Goal: Find contact information: Find contact information

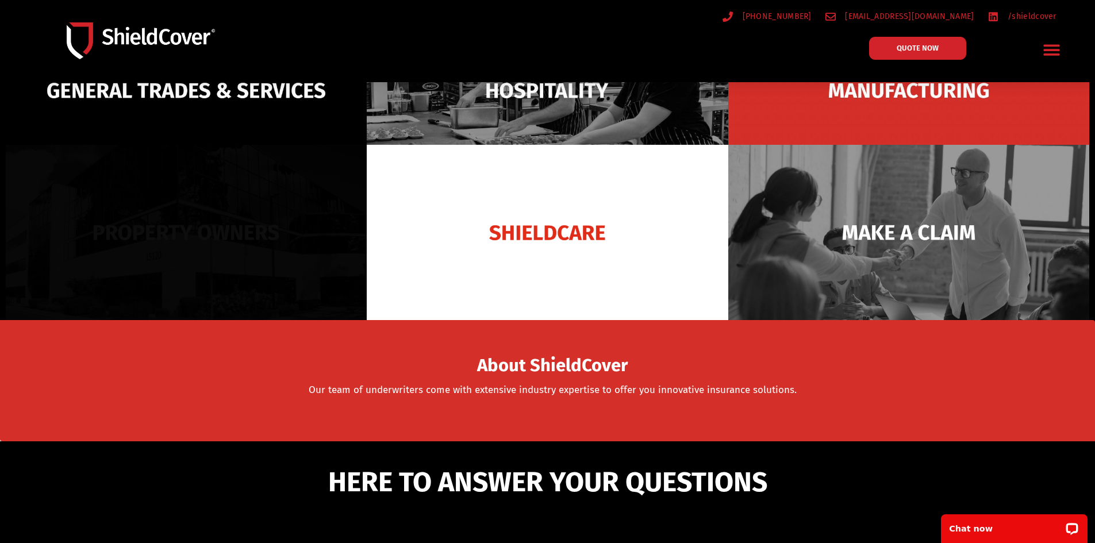
scroll to position [115, 0]
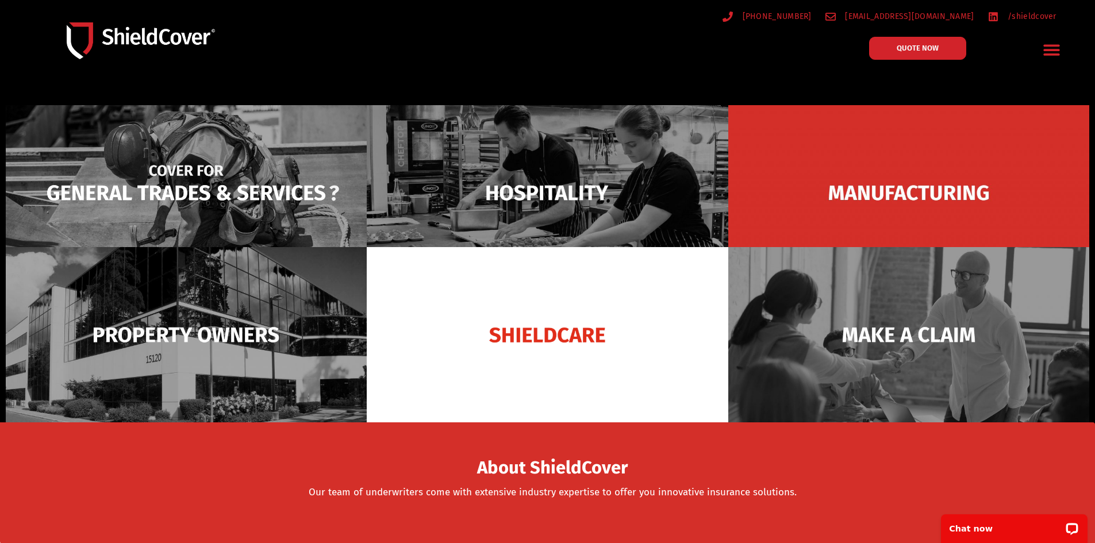
click at [261, 193] on img at bounding box center [186, 192] width 361 height 175
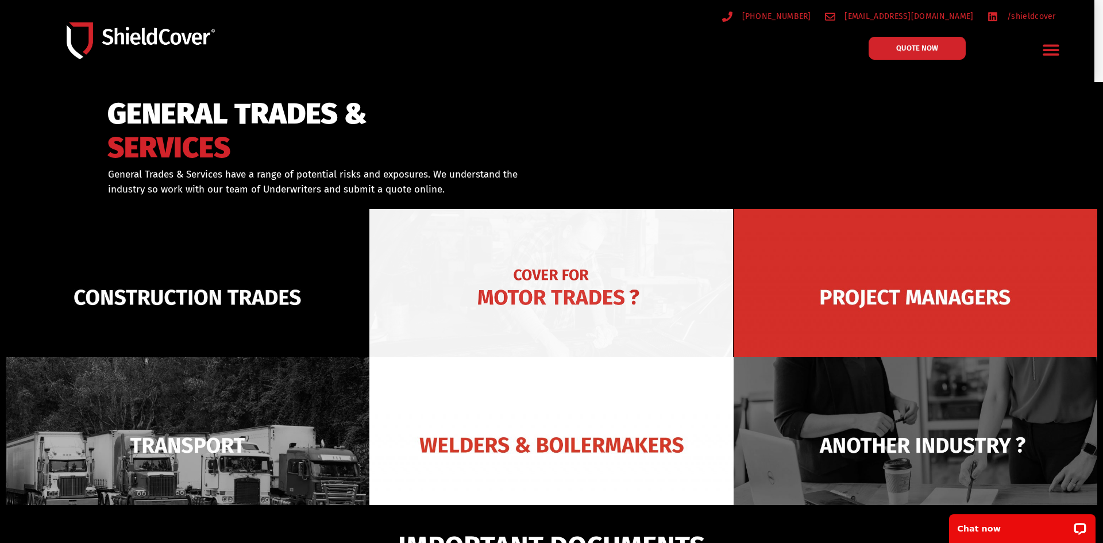
click at [611, 290] on img at bounding box center [551, 297] width 364 height 176
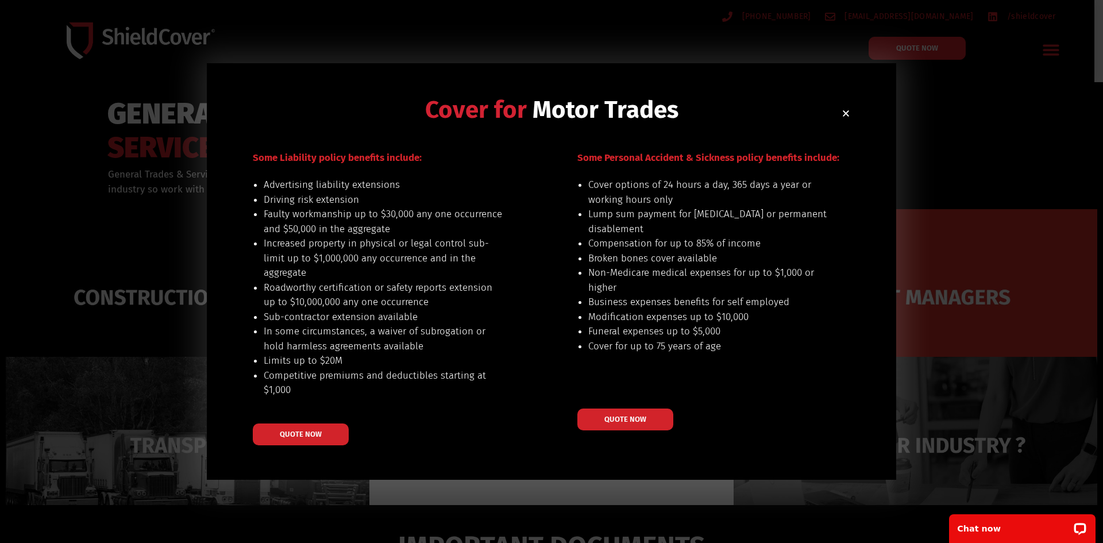
click at [102, 345] on div "Cover for Motor Trades Some Liability policy benefits include: Advertising liab…" at bounding box center [551, 271] width 1103 height 543
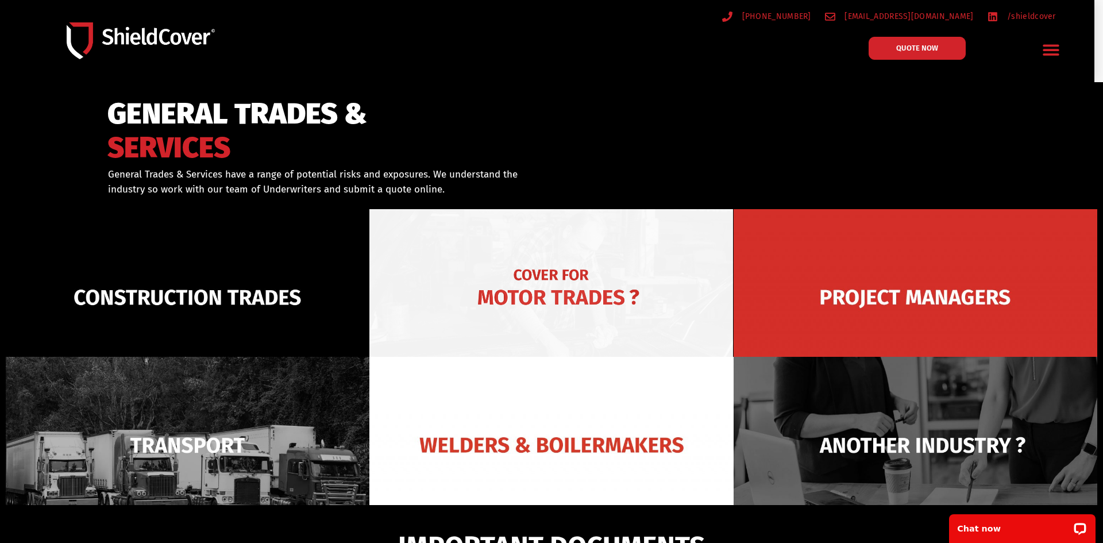
click at [553, 283] on img at bounding box center [551, 297] width 364 height 176
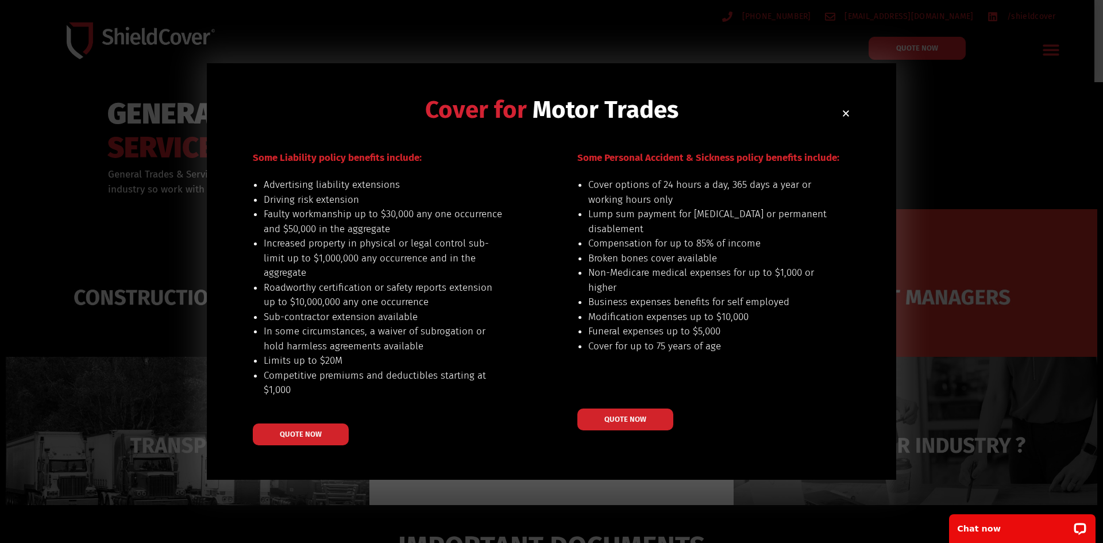
click at [849, 109] on icon "Close" at bounding box center [846, 113] width 9 height 9
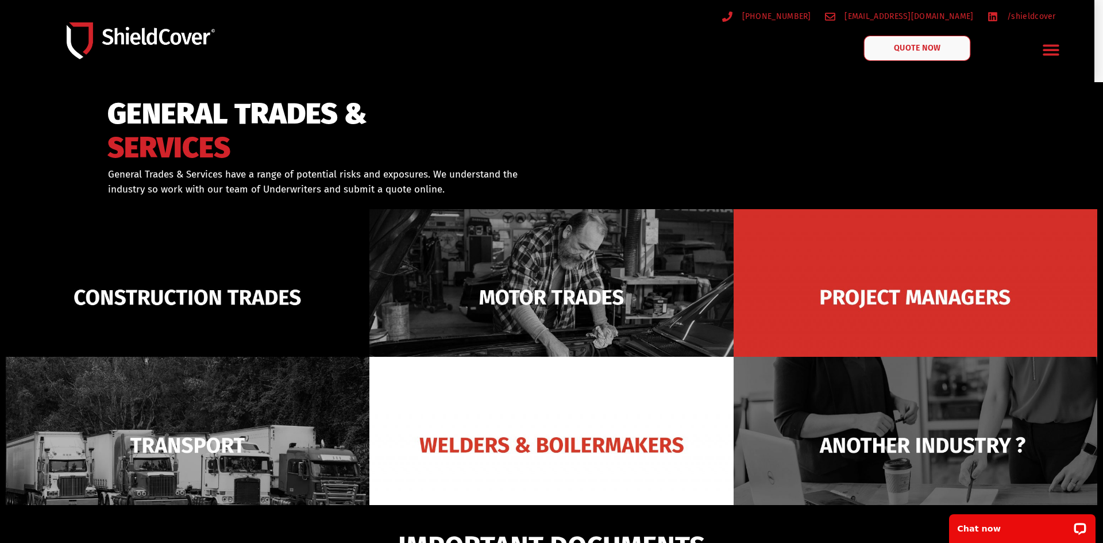
drag, startPoint x: 915, startPoint y: 55, endPoint x: 907, endPoint y: 59, distance: 9.3
click at [915, 53] on link "QUOTE NOW" at bounding box center [917, 48] width 107 height 25
drag, startPoint x: 44, startPoint y: 140, endPoint x: 34, endPoint y: 140, distance: 9.8
click at [43, 140] on div at bounding box center [551, 158] width 1103 height 152
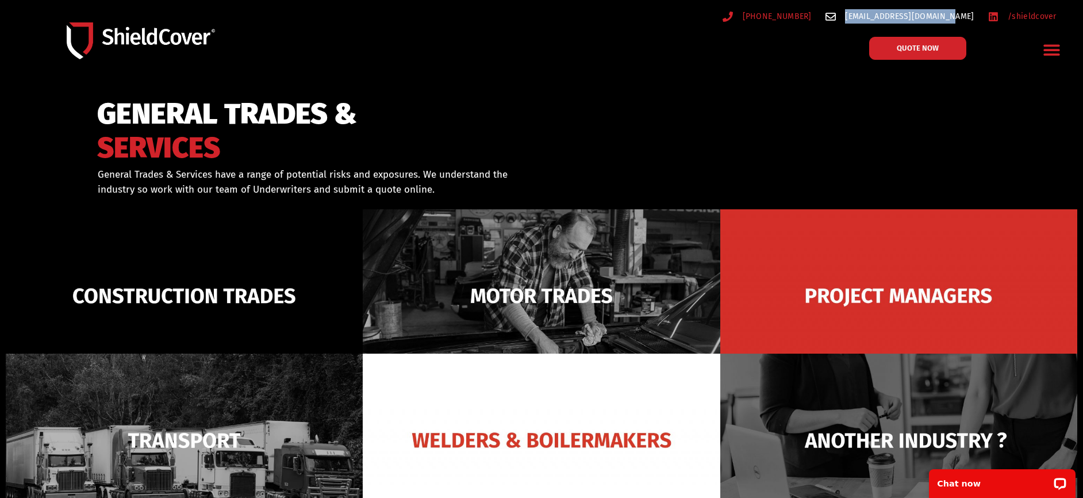
drag, startPoint x: 977, startPoint y: 14, endPoint x: 875, endPoint y: 16, distance: 101.7
click at [875, 16] on ul "(07) 3510 9535 hello@shieldcover.com.au /shieldcover" at bounding box center [816, 16] width 491 height 14
copy span "[EMAIL_ADDRESS][DOMAIN_NAME]"
